Goal: Navigation & Orientation: Understand site structure

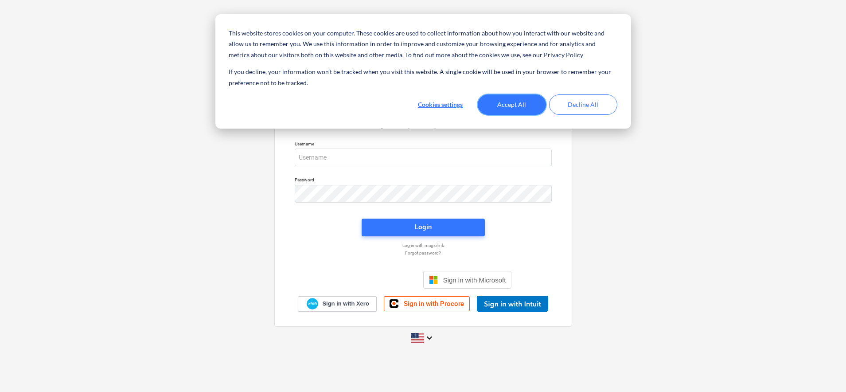
click at [518, 106] on button "Accept All" at bounding box center [512, 104] width 68 height 20
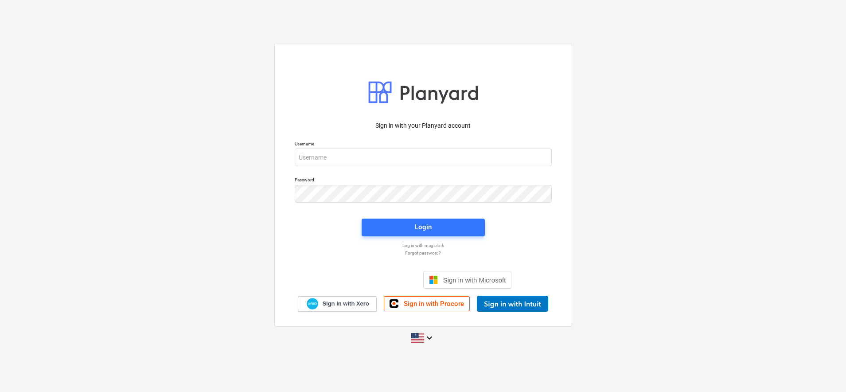
click at [180, 147] on div "Sign in with your Planyard account Username Password Login Log in with magic li…" at bounding box center [423, 196] width 846 height 320
drag, startPoint x: 355, startPoint y: 160, endPoint x: 363, endPoint y: 161, distance: 8.0
click at [355, 160] on input "email" at bounding box center [423, 157] width 257 height 18
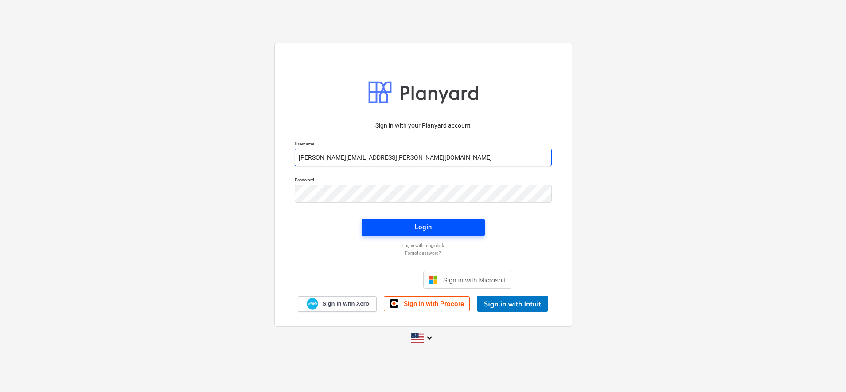
type input "[PERSON_NAME][EMAIL_ADDRESS][PERSON_NAME][DOMAIN_NAME]"
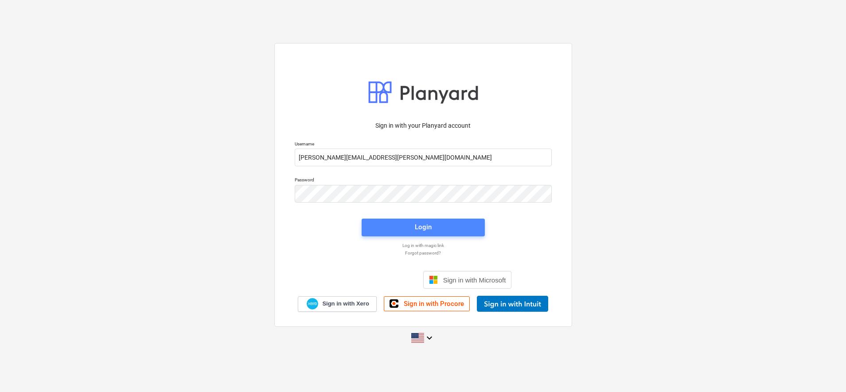
click at [439, 223] on span "Login" at bounding box center [423, 227] width 102 height 12
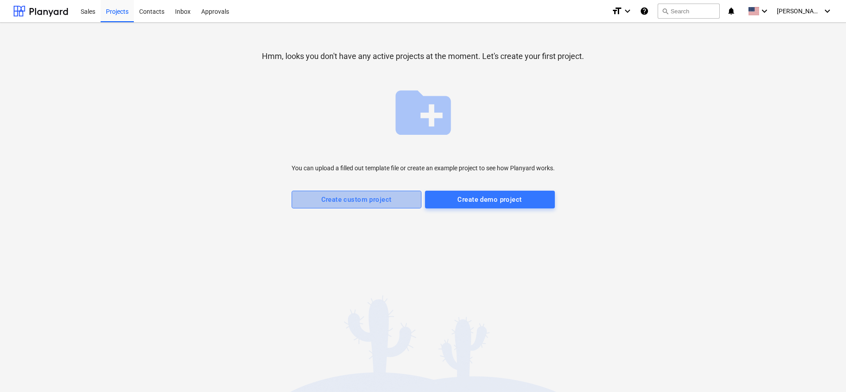
click at [351, 202] on div "Create custom project" at bounding box center [356, 200] width 70 height 12
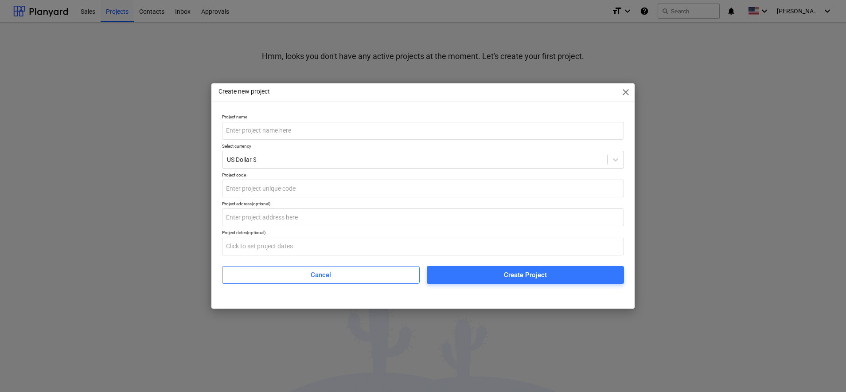
drag, startPoint x: 624, startPoint y: 92, endPoint x: 622, endPoint y: 96, distance: 4.8
click at [624, 92] on span "close" at bounding box center [625, 92] width 11 height 11
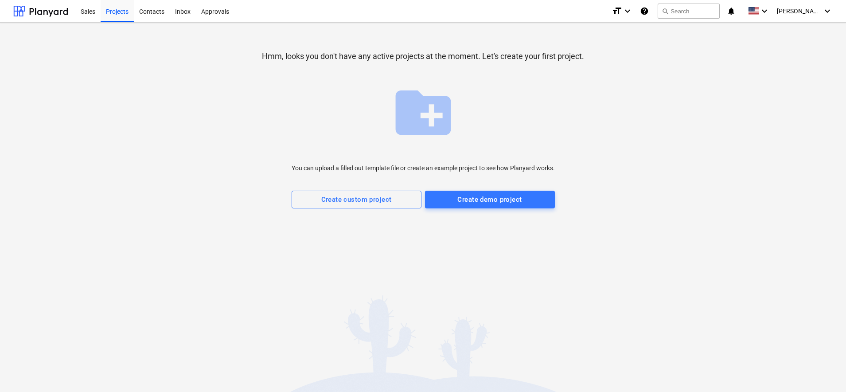
scroll to position [0, 0]
click at [40, 14] on div at bounding box center [40, 11] width 55 height 22
click at [86, 11] on div "Sales" at bounding box center [87, 11] width 25 height 23
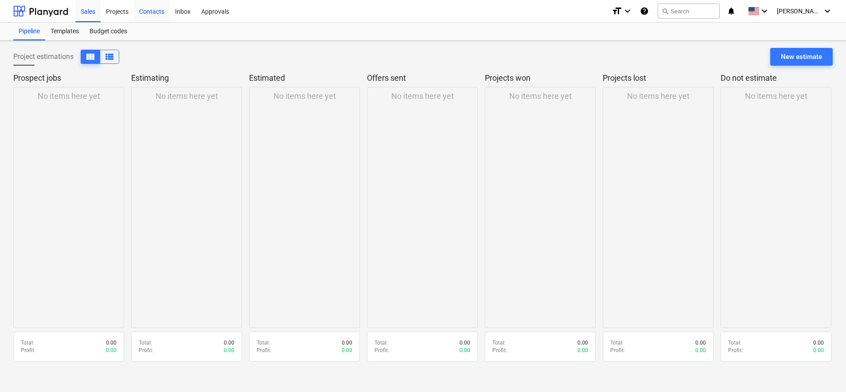
click at [151, 12] on div "Contacts" at bounding box center [152, 11] width 36 height 23
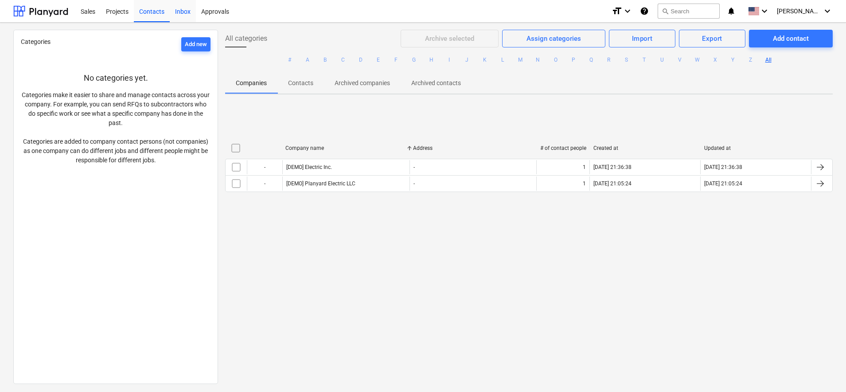
click at [185, 12] on div "Inbox" at bounding box center [183, 11] width 26 height 23
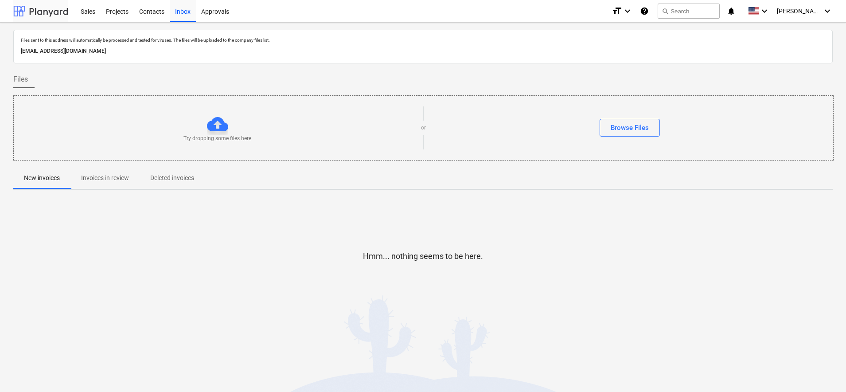
click at [64, 12] on div at bounding box center [40, 11] width 55 height 22
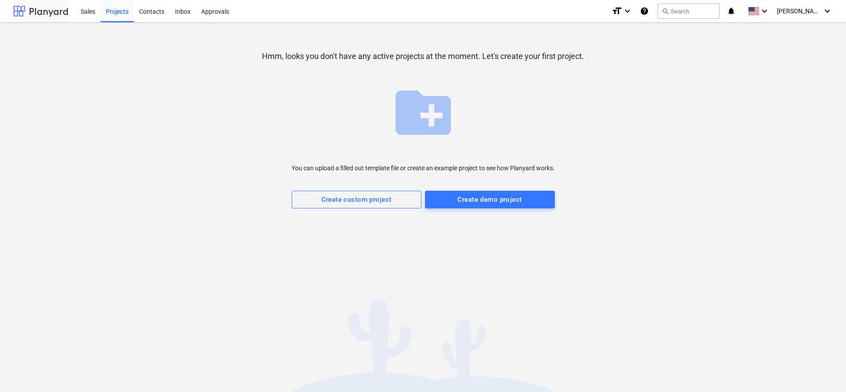
click at [36, 12] on div at bounding box center [40, 11] width 55 height 22
